Goal: Navigation & Orientation: Find specific page/section

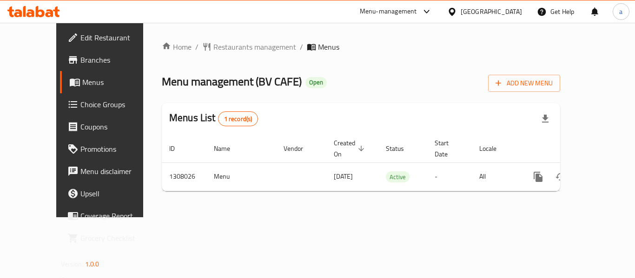
click at [194, 56] on div "Home / Restaurants management / Menus Menu management ( BV CAFE ) Open Add New …" at bounding box center [361, 120] width 398 height 158
click at [213, 47] on span "Restaurants management" at bounding box center [254, 46] width 83 height 11
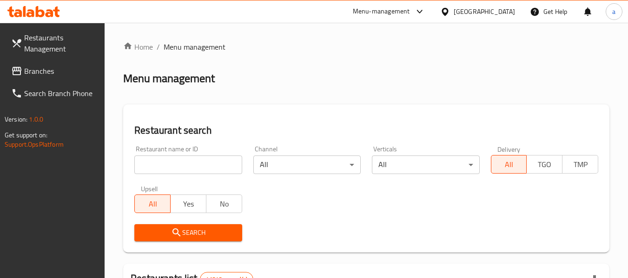
click at [60, 75] on span "Branches" at bounding box center [60, 71] width 73 height 11
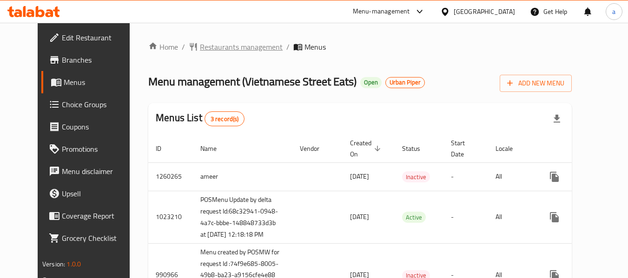
click at [212, 45] on span "Restaurants management" at bounding box center [241, 46] width 83 height 11
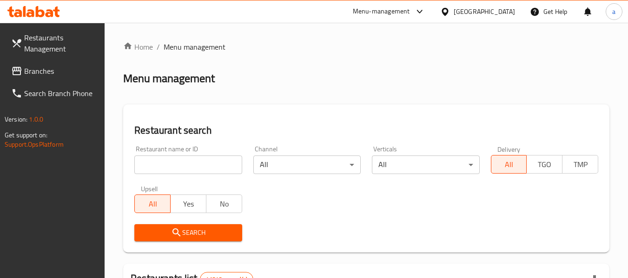
click at [164, 163] on input "search" at bounding box center [187, 165] width 107 height 19
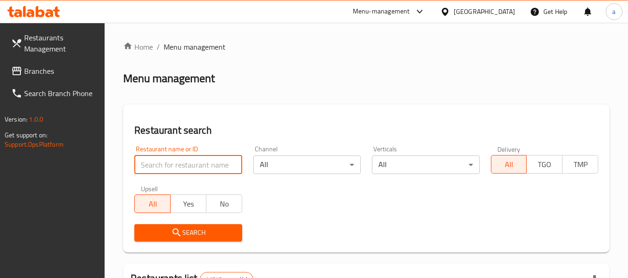
paste input "653251"
type input "653251"
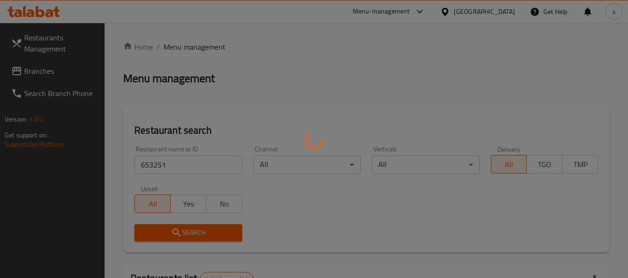
click at [185, 237] on div at bounding box center [314, 139] width 628 height 278
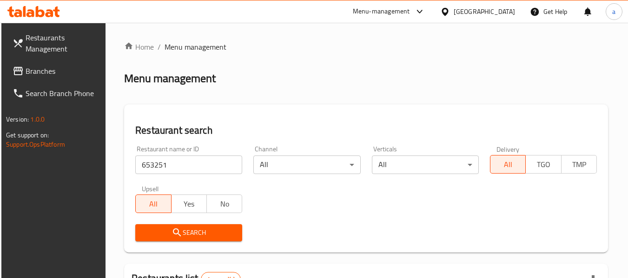
drag, startPoint x: 185, startPoint y: 237, endPoint x: 161, endPoint y: 238, distance: 24.2
click at [161, 238] on div "Home / Menu management Menu management Restaurant search Restaurant name or ID …" at bounding box center [366, 218] width 484 height 355
click at [164, 236] on span "Search" at bounding box center [189, 233] width 92 height 12
click at [172, 232] on icon "submit" at bounding box center [176, 232] width 11 height 11
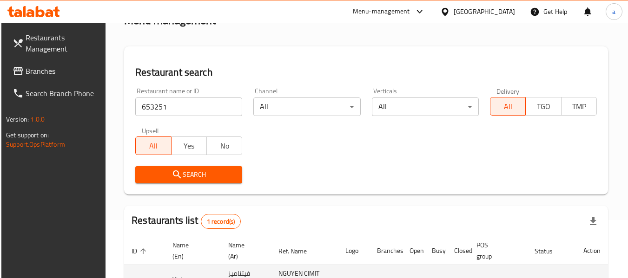
scroll to position [136, 0]
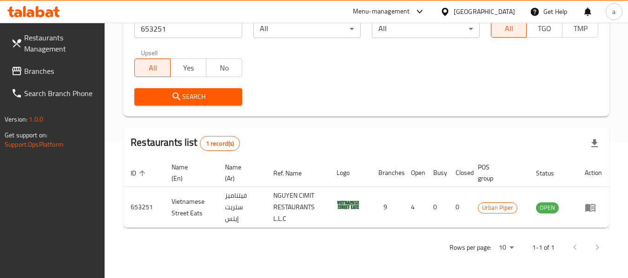
click at [475, 14] on div "[GEOGRAPHIC_DATA]" at bounding box center [484, 12] width 61 height 10
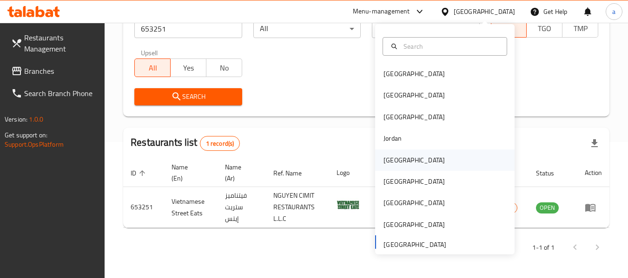
click at [390, 162] on div "[GEOGRAPHIC_DATA]" at bounding box center [413, 160] width 61 height 10
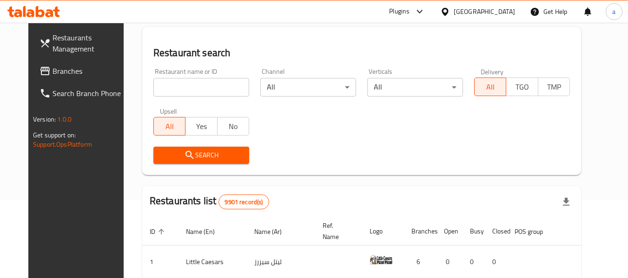
scroll to position [43, 0]
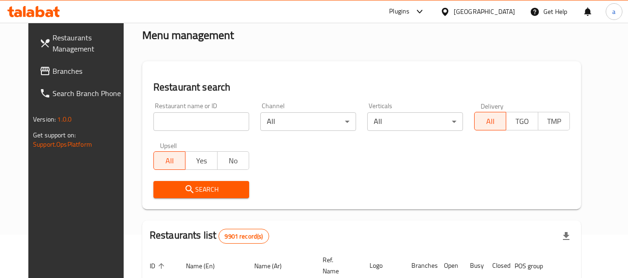
click at [39, 79] on link "Branches" at bounding box center [82, 71] width 101 height 22
